Goal: Transaction & Acquisition: Download file/media

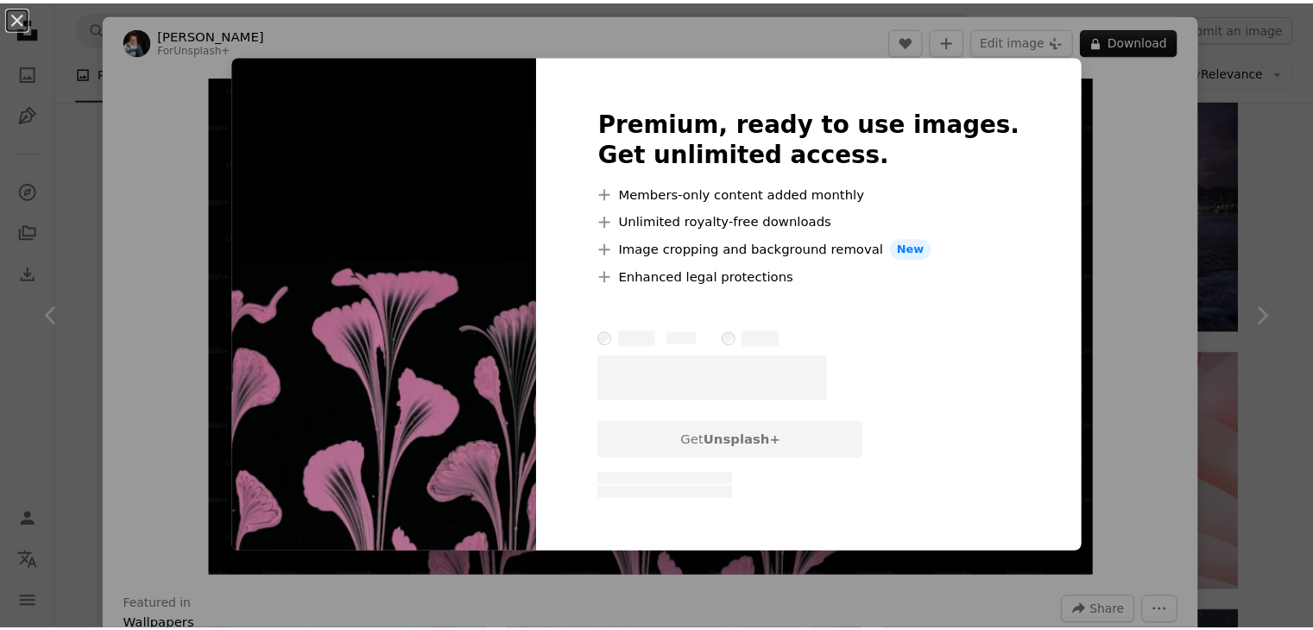
scroll to position [0, 259]
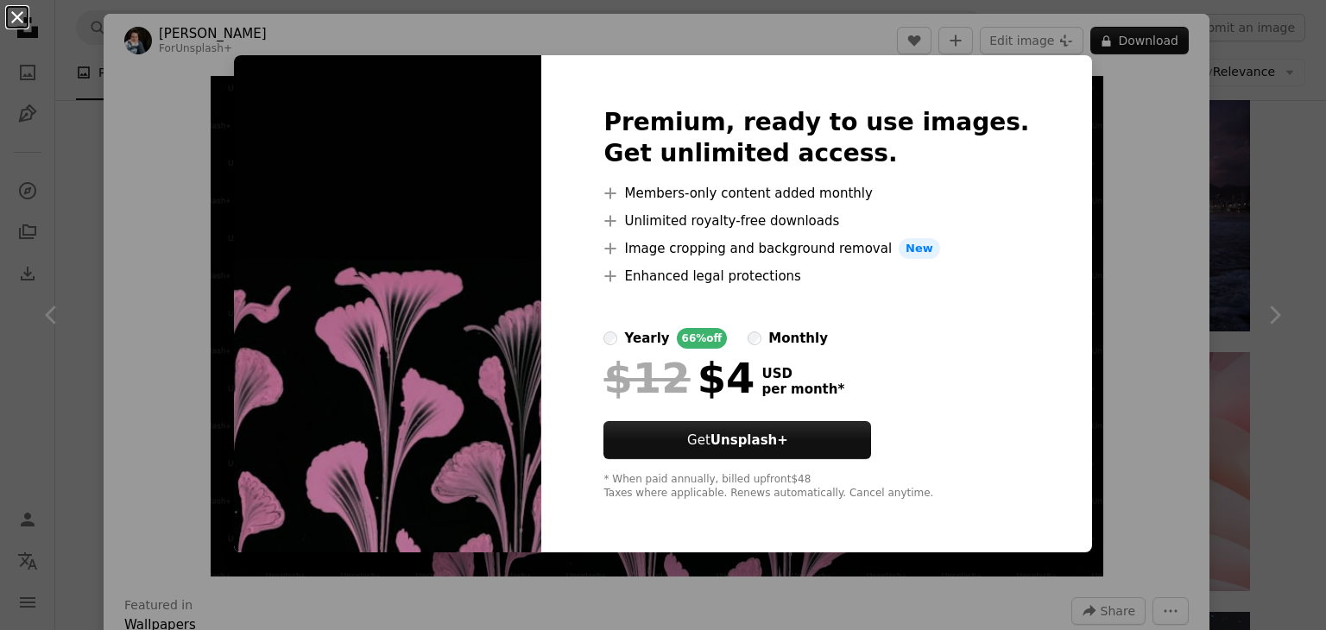
click at [16, 20] on button "An X shape" at bounding box center [17, 17] width 21 height 21
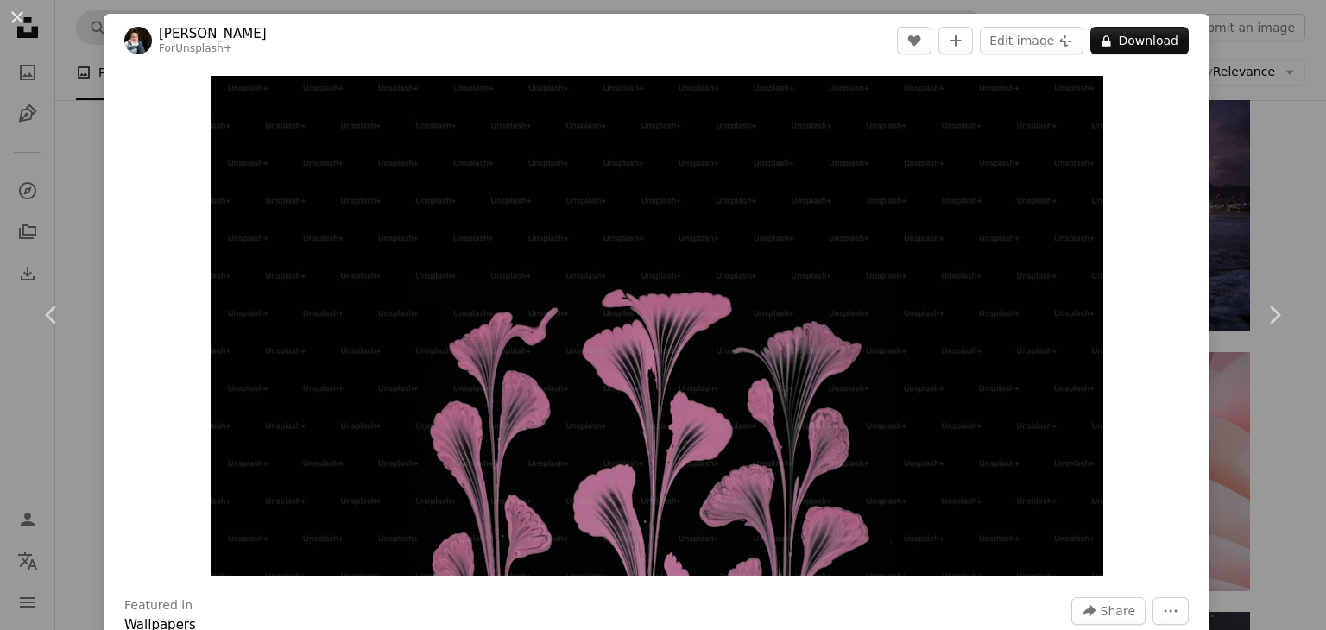
drag, startPoint x: 13, startPoint y: 13, endPoint x: 111, endPoint y: 34, distance: 99.7
click at [13, 13] on button "An X shape" at bounding box center [17, 17] width 21 height 21
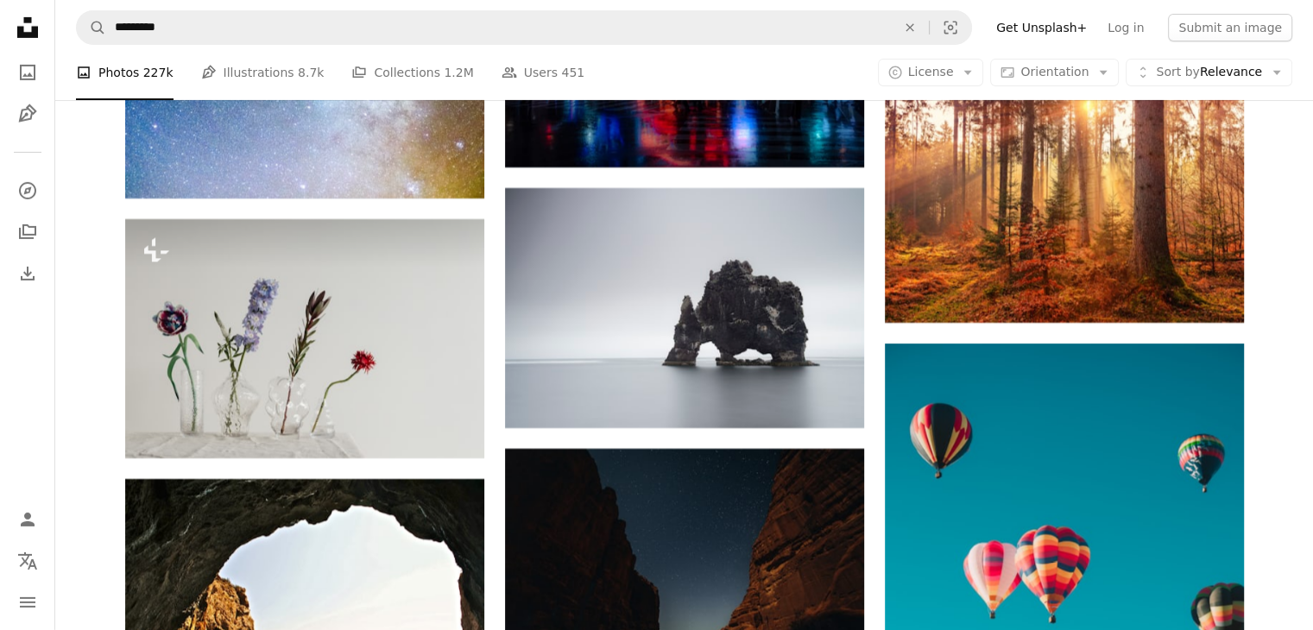
scroll to position [32349, 0]
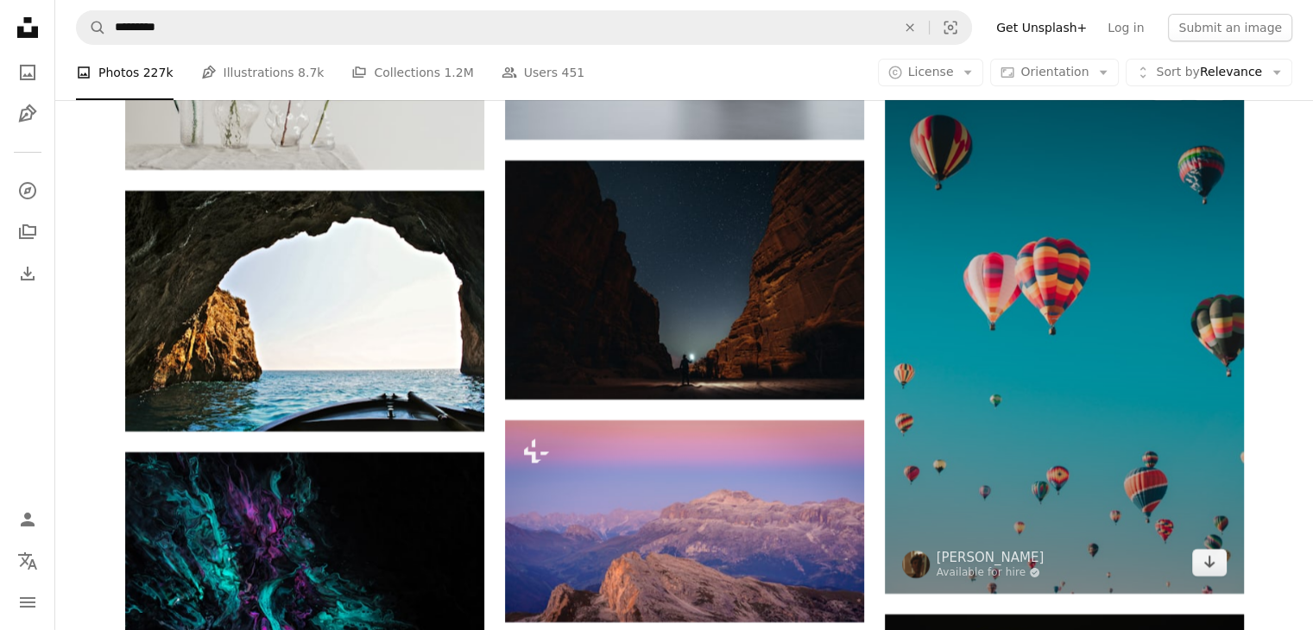
click at [1067, 433] on img at bounding box center [1064, 324] width 359 height 539
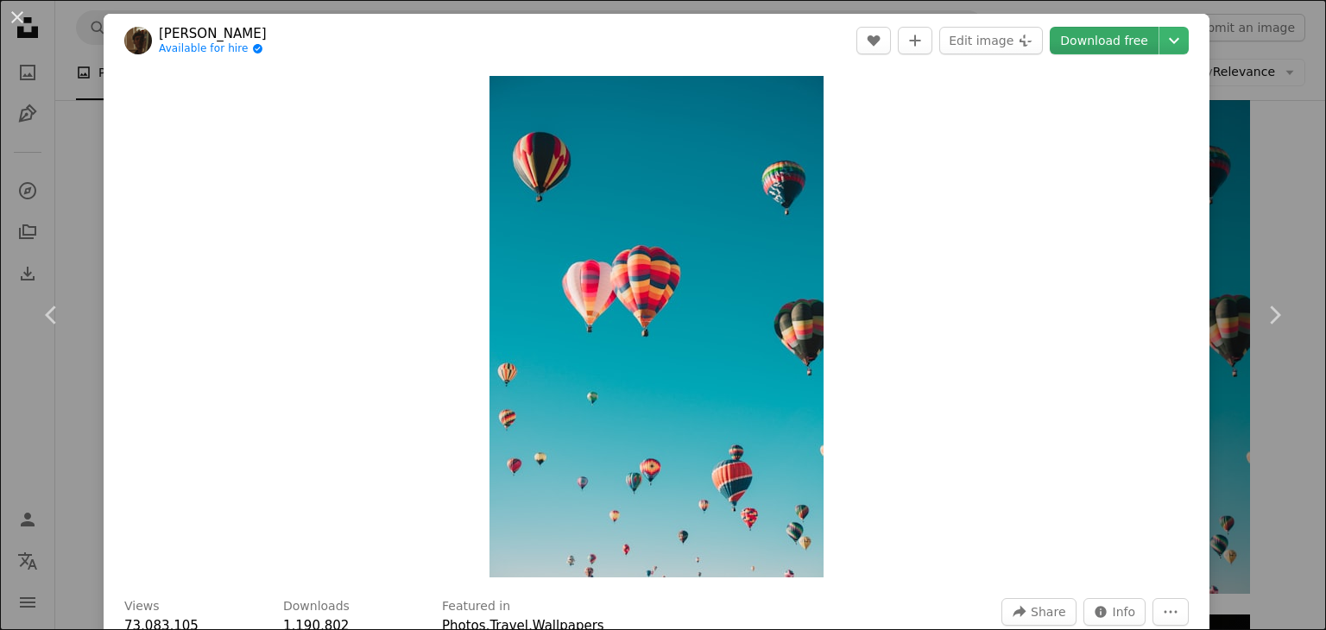
click at [1109, 39] on link "Download free" at bounding box center [1104, 41] width 109 height 28
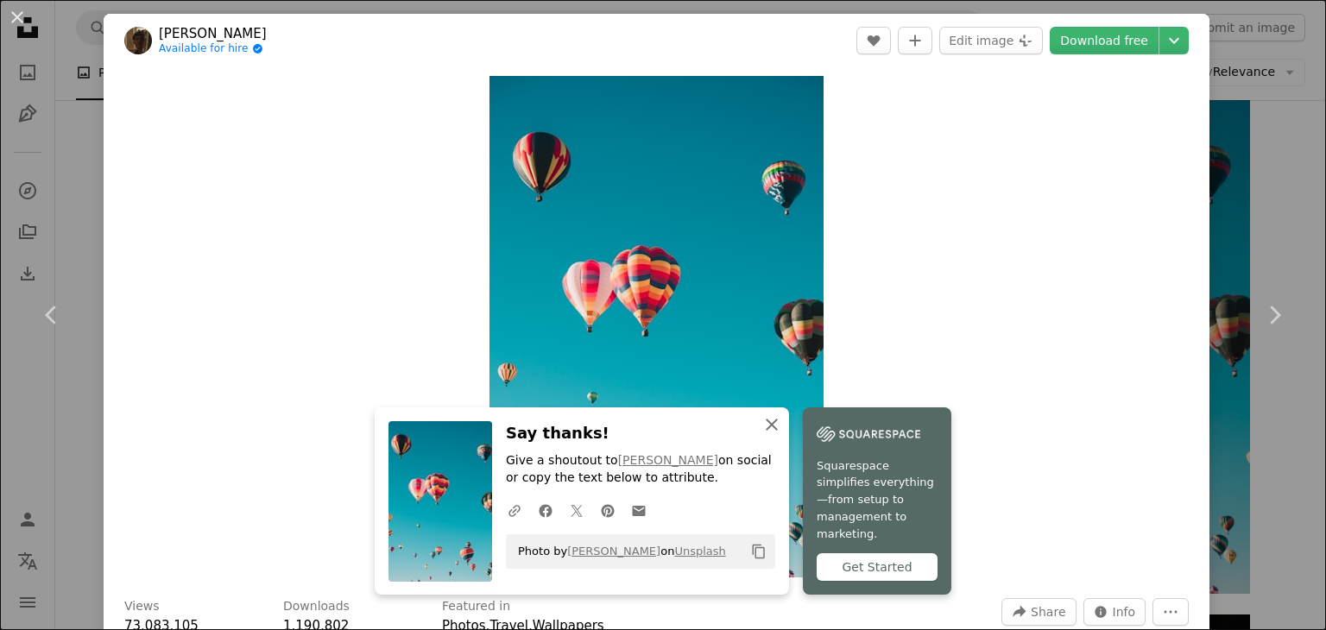
click at [765, 435] on icon "An X shape" at bounding box center [771, 424] width 21 height 21
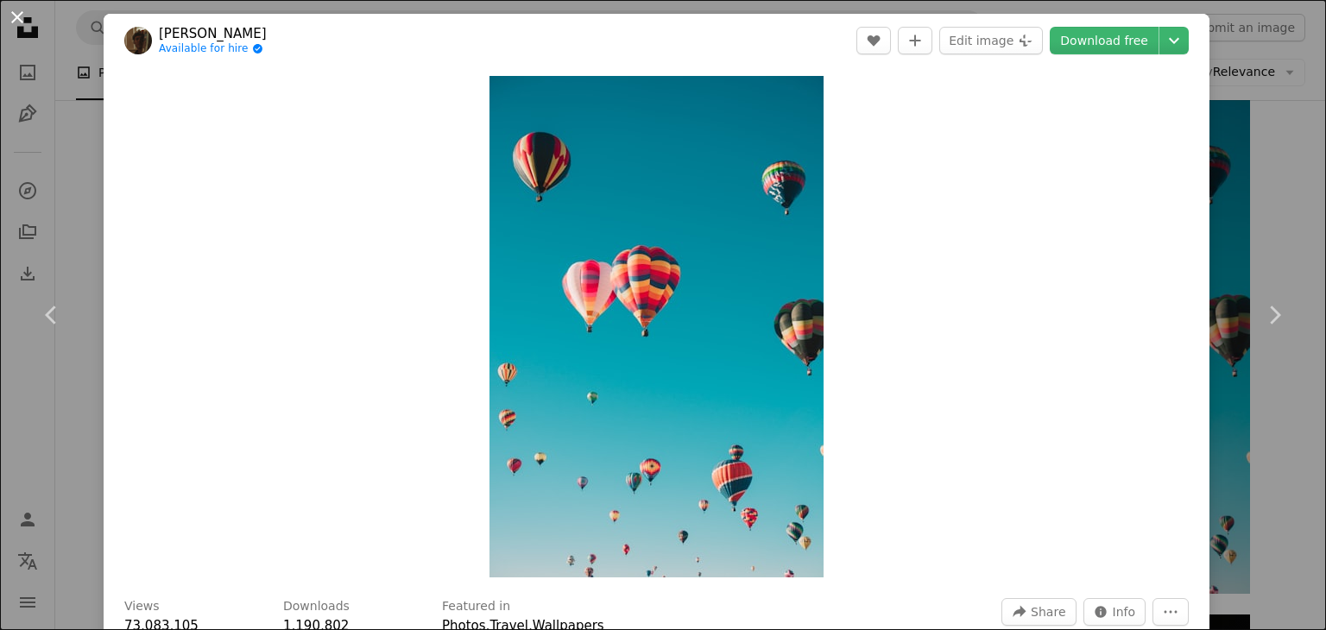
click at [9, 22] on button "An X shape" at bounding box center [17, 17] width 21 height 21
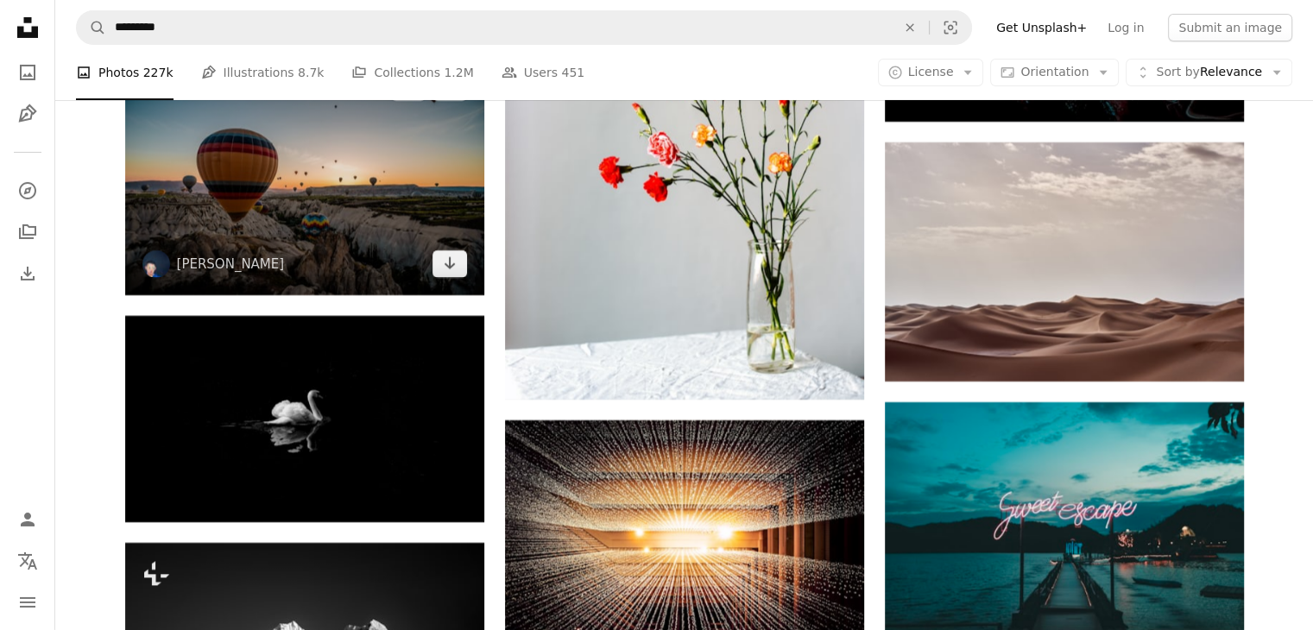
scroll to position [38679, 0]
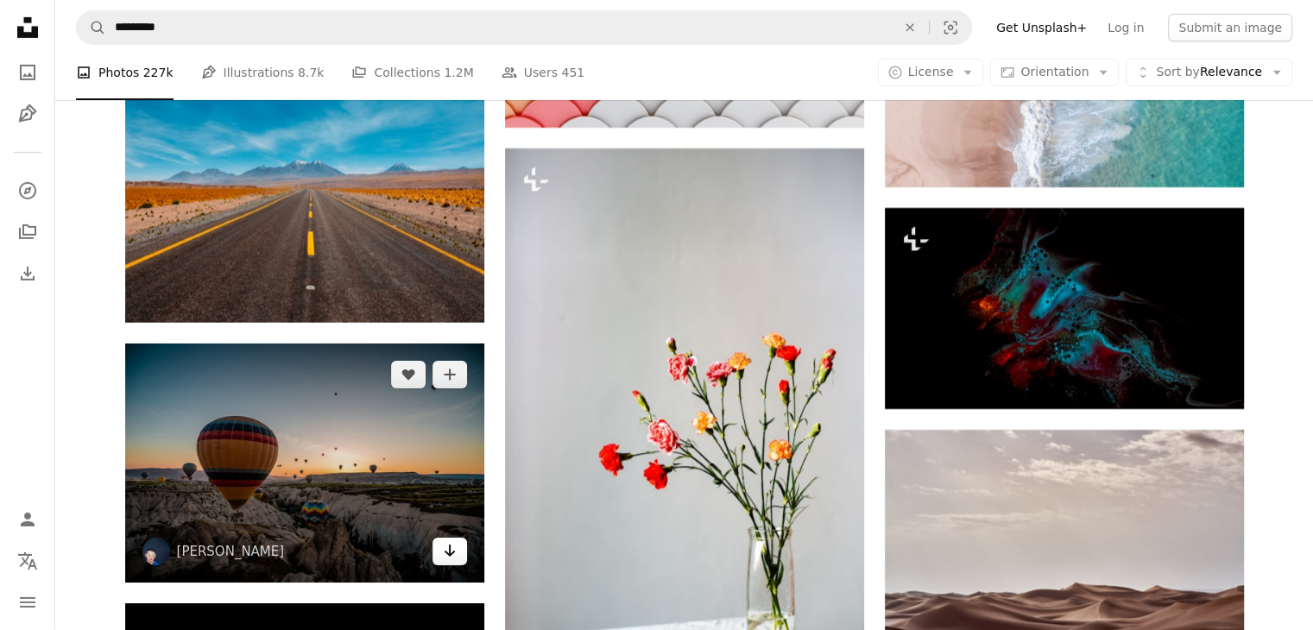
click at [448, 561] on icon "Arrow pointing down" at bounding box center [450, 550] width 14 height 21
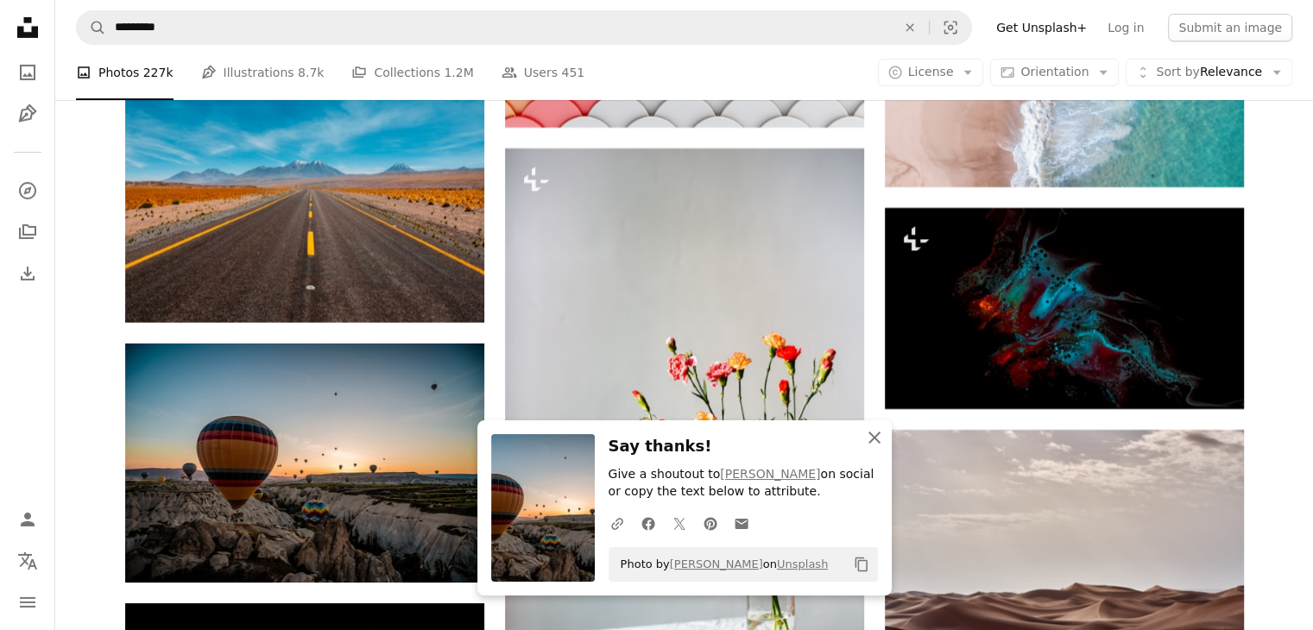
click at [877, 437] on icon "An X shape" at bounding box center [874, 437] width 21 height 21
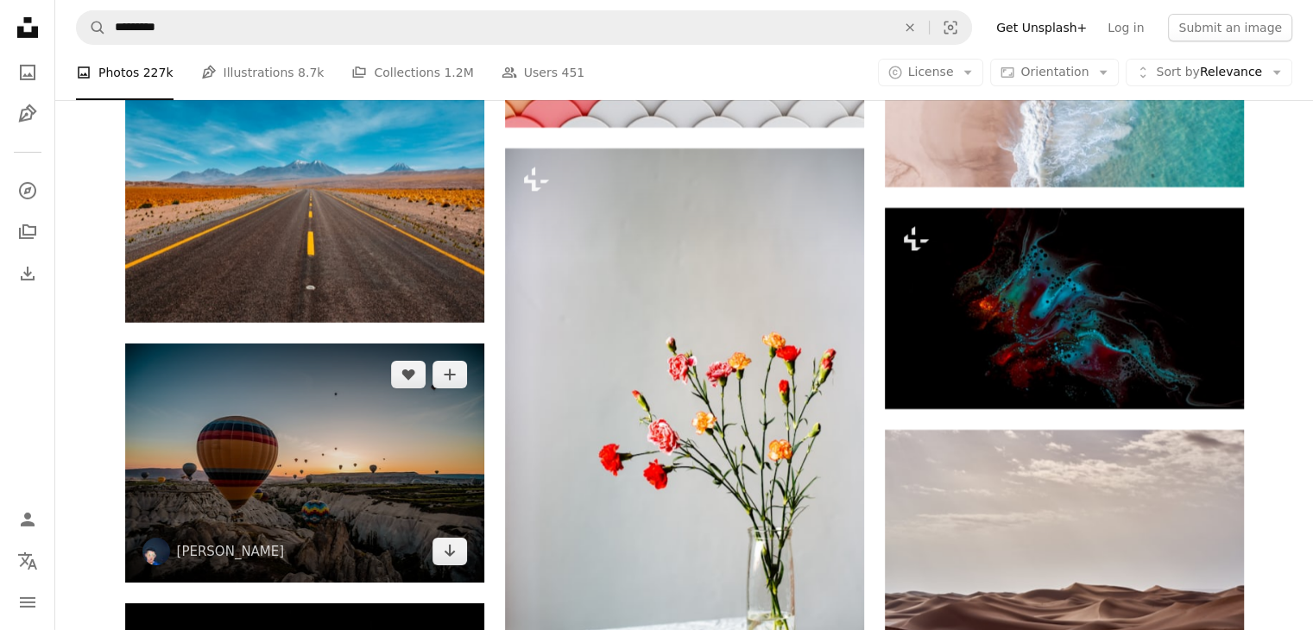
scroll to position [38967, 0]
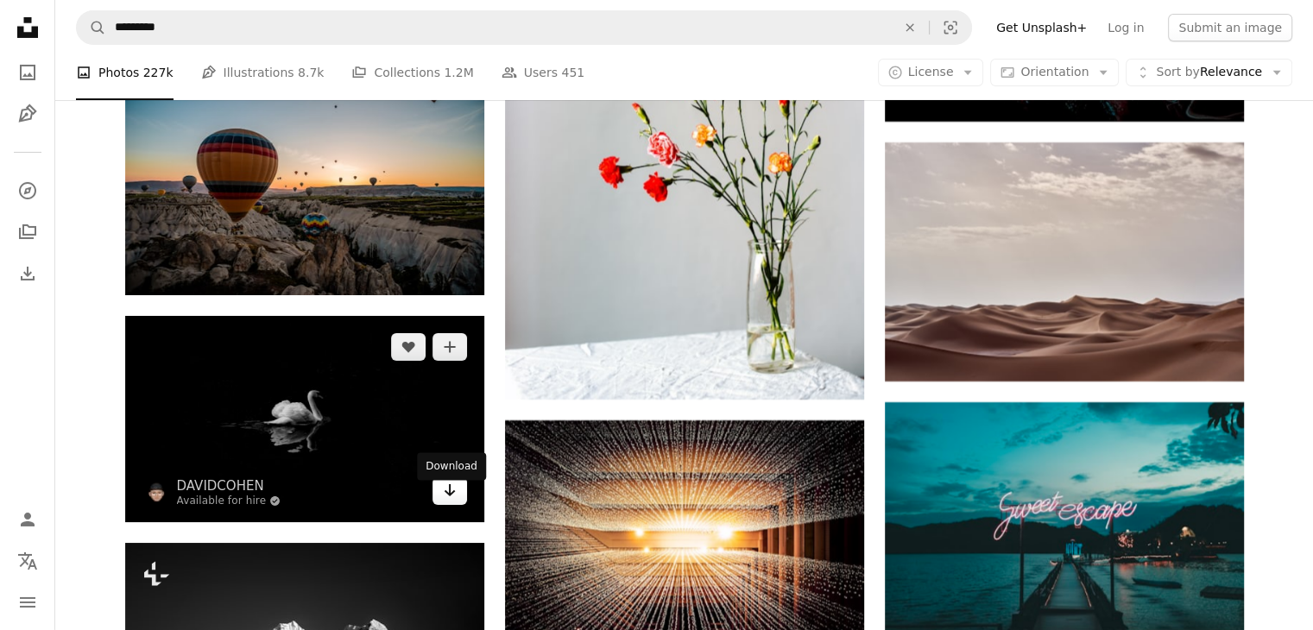
click at [452, 505] on link "Arrow pointing down" at bounding box center [450, 491] width 35 height 28
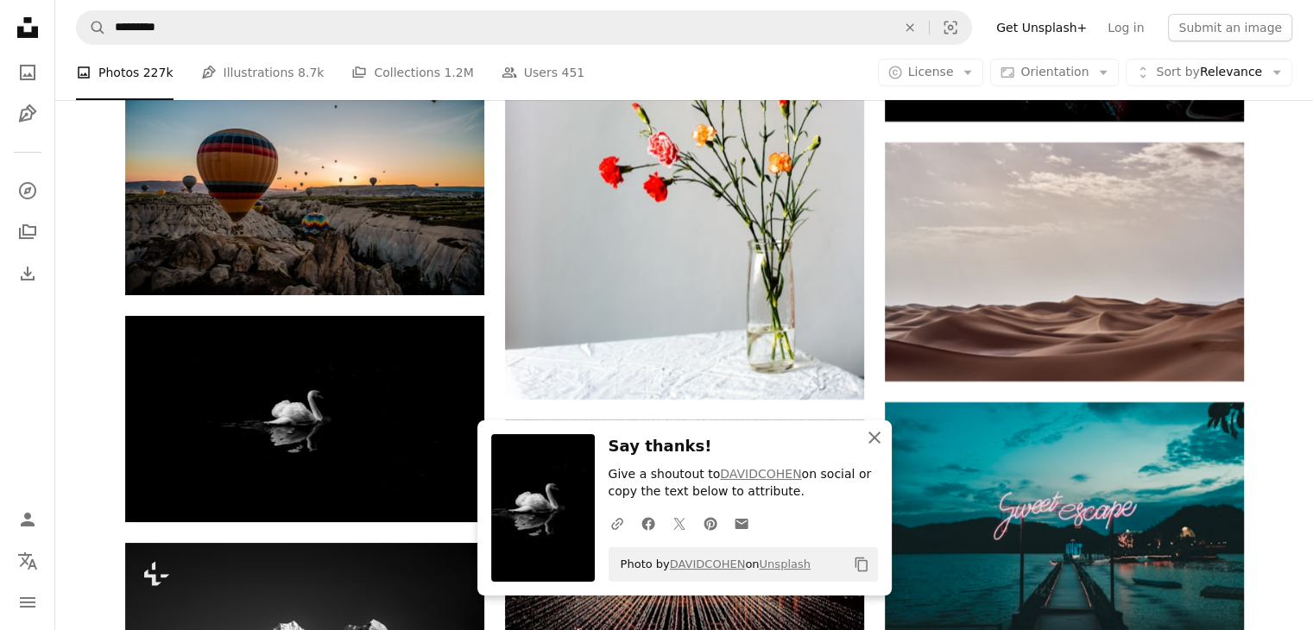
click at [869, 433] on icon "button" at bounding box center [874, 438] width 12 height 12
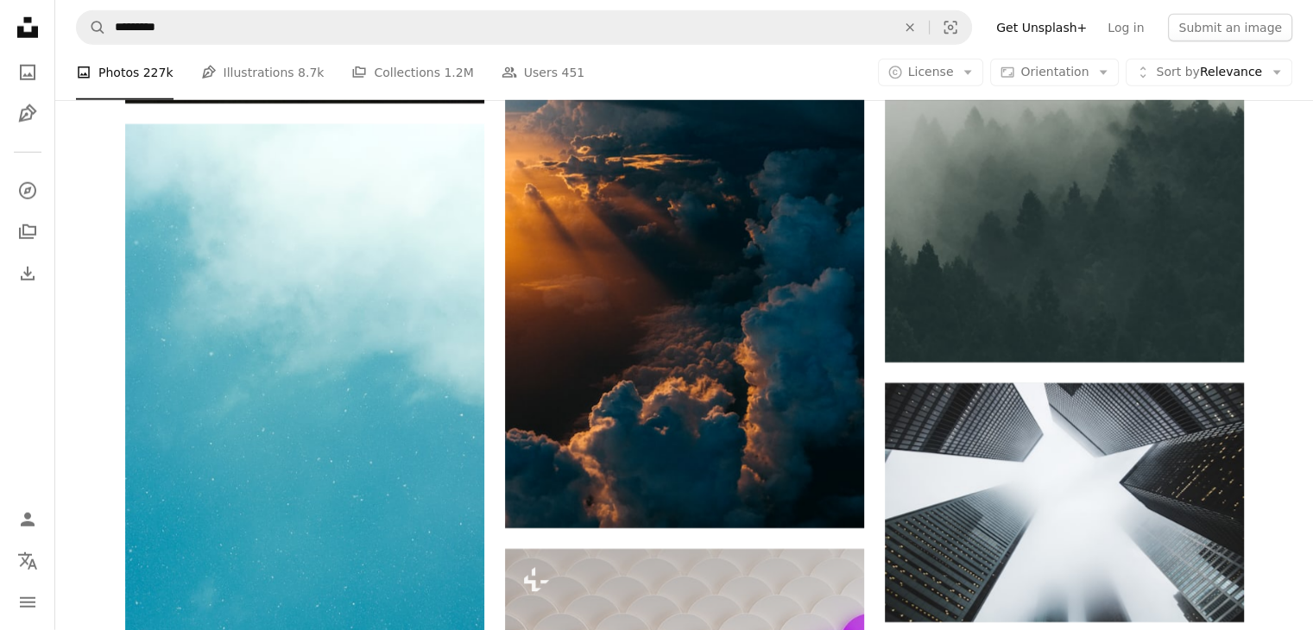
scroll to position [36952, 0]
